Goal: Transaction & Acquisition: Purchase product/service

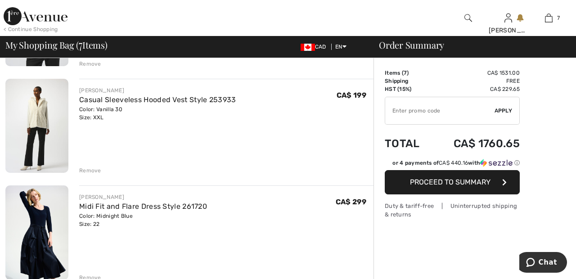
scroll to position [479, 0]
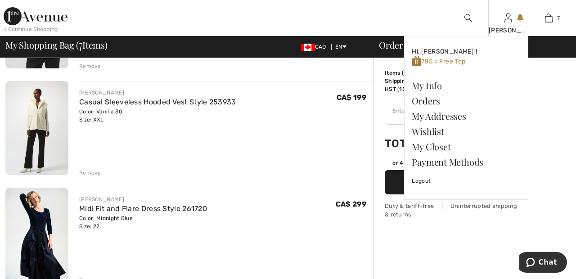
click at [508, 22] on img at bounding box center [509, 18] width 8 height 11
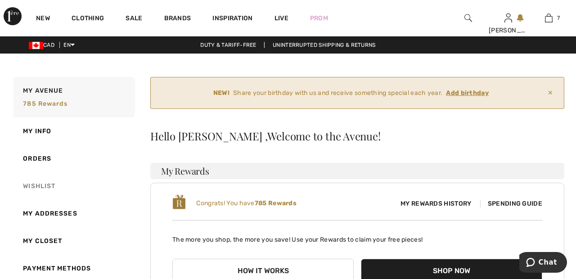
click at [45, 186] on link "Wishlist" at bounding box center [73, 185] width 123 height 27
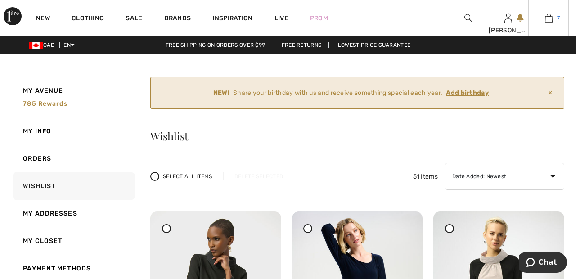
click at [554, 21] on link "7" at bounding box center [549, 18] width 40 height 11
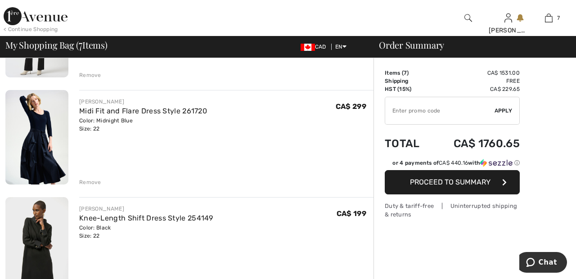
scroll to position [577, 0]
click at [95, 181] on div "Remove" at bounding box center [90, 182] width 22 height 8
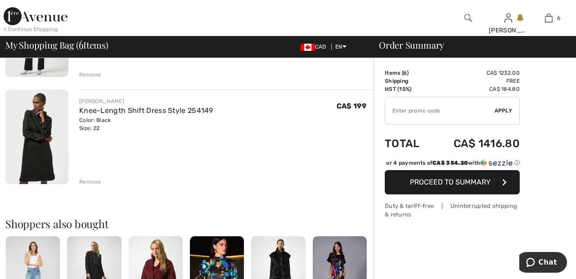
click at [95, 185] on div "Remove" at bounding box center [90, 182] width 22 height 8
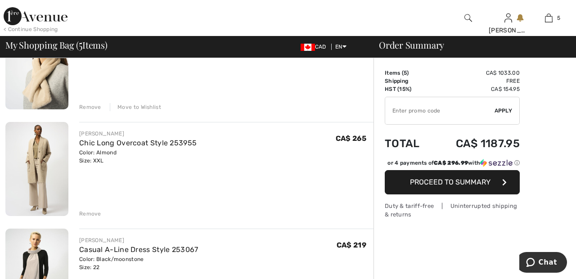
scroll to position [112, 0]
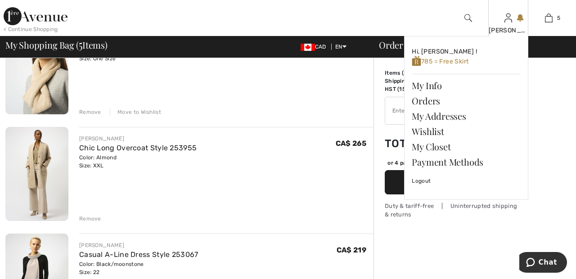
click at [508, 20] on img at bounding box center [509, 18] width 8 height 11
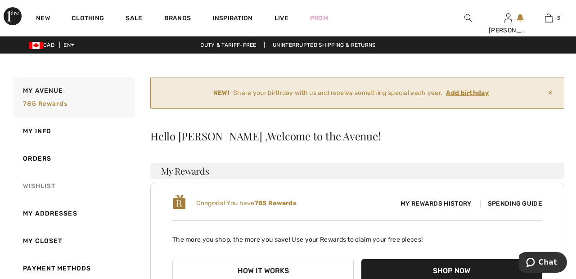
click at [54, 187] on link "Wishlist" at bounding box center [73, 185] width 123 height 27
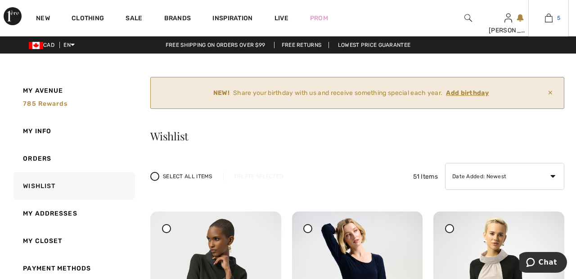
click at [555, 19] on link "5" at bounding box center [549, 18] width 40 height 11
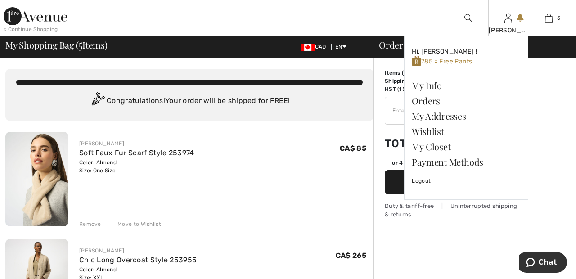
click at [509, 30] on div "[PERSON_NAME]" at bounding box center [509, 30] width 40 height 9
click at [442, 128] on link "Wishlist" at bounding box center [466, 131] width 109 height 15
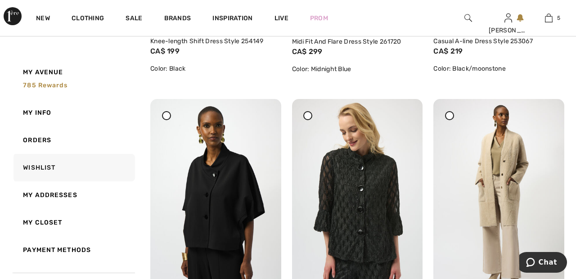
scroll to position [387, 0]
click at [225, 192] on img at bounding box center [215, 197] width 131 height 196
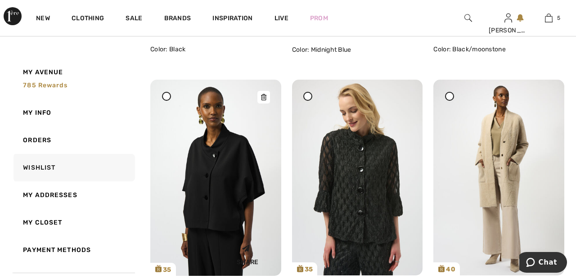
scroll to position [430, 0]
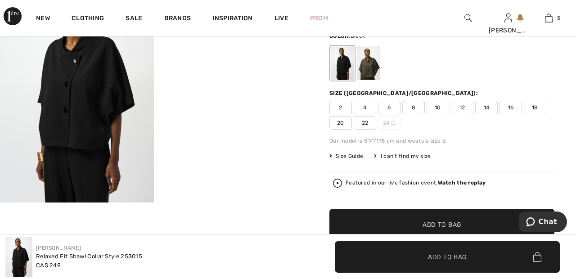
scroll to position [82, 0]
click at [367, 121] on span "22" at bounding box center [365, 123] width 23 height 14
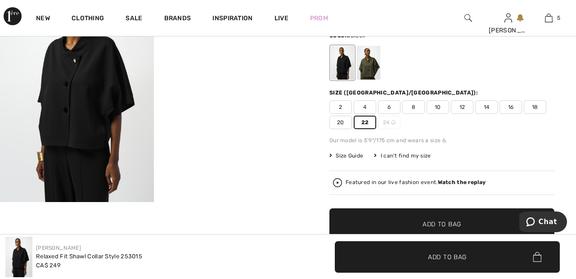
click at [465, 220] on span "✔ Added to Bag Add to Bag" at bounding box center [441, 224] width 225 height 32
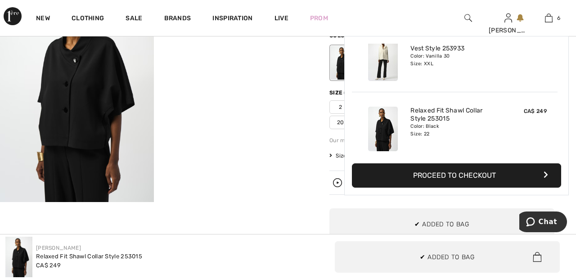
scroll to position [309, 0]
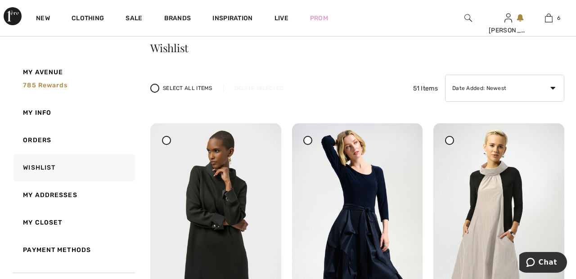
scroll to position [87, 0]
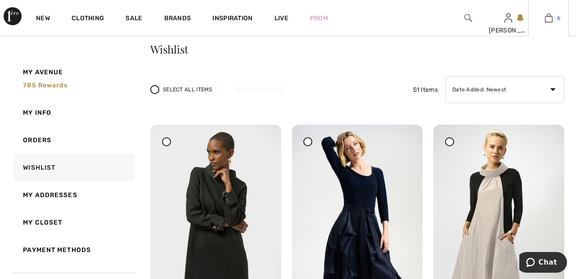
click at [554, 21] on link "6" at bounding box center [549, 18] width 40 height 11
